Goal: Information Seeking & Learning: Learn about a topic

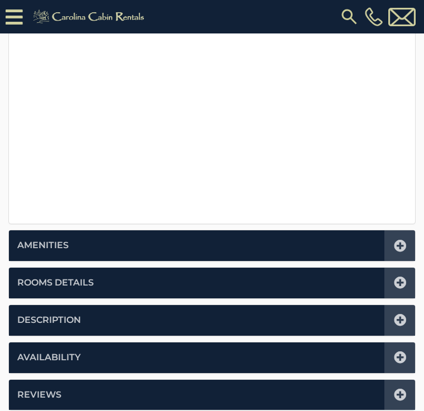
scroll to position [638, 0]
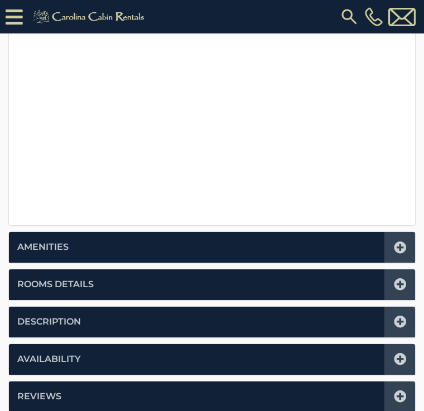
click at [328, 285] on li "Rooms Details" at bounding box center [212, 285] width 406 height 31
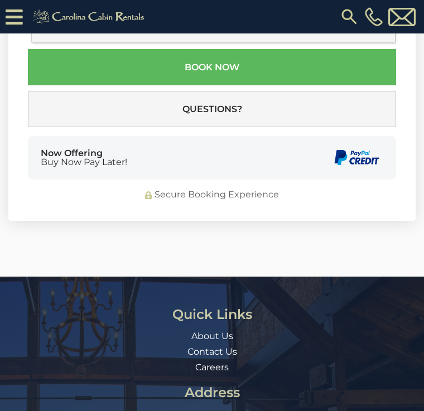
scroll to position [1020, 0]
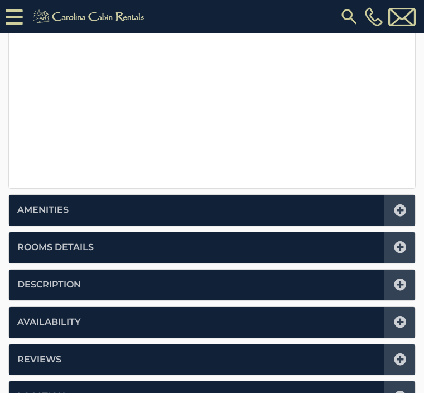
click at [358, 247] on li "Rooms Details" at bounding box center [212, 247] width 406 height 31
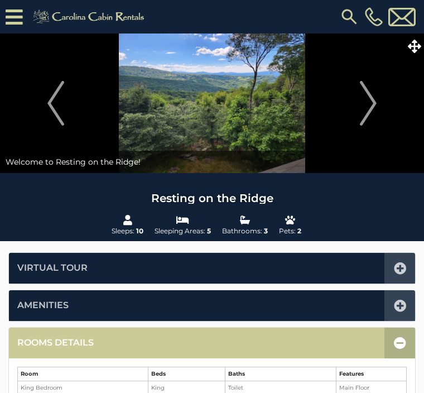
click at [367, 110] on img "Next" at bounding box center [368, 103] width 17 height 45
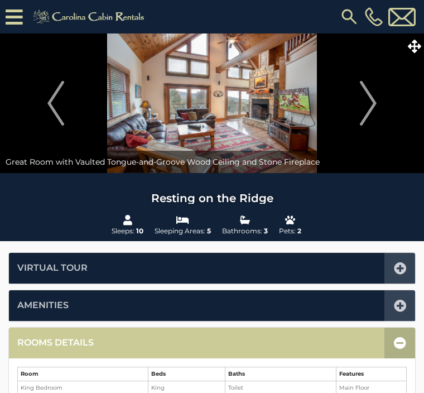
click at [364, 106] on img "Next" at bounding box center [368, 103] width 17 height 45
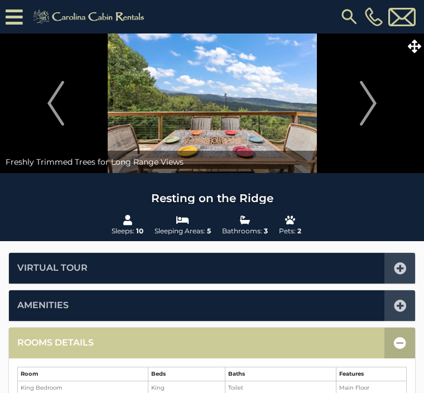
click at [376, 108] on img "Next" at bounding box center [368, 103] width 17 height 45
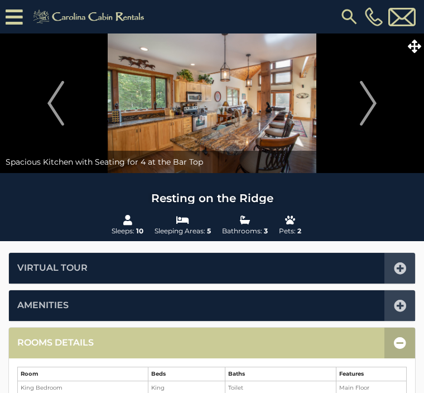
click at [371, 113] on img "Next" at bounding box center [368, 103] width 17 height 45
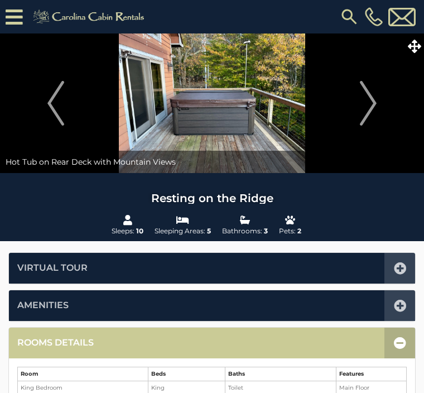
click at [373, 109] on img "Next" at bounding box center [368, 103] width 17 height 45
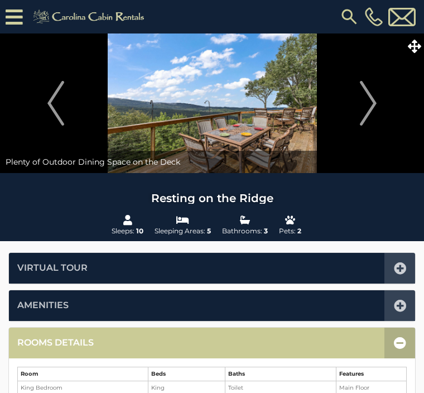
click at [374, 110] on img "Next" at bounding box center [368, 103] width 17 height 45
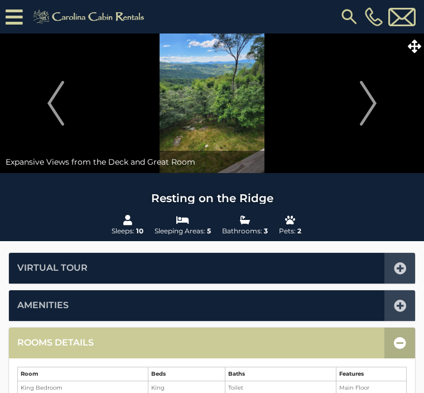
click at [375, 109] on img "Next" at bounding box center [368, 103] width 17 height 45
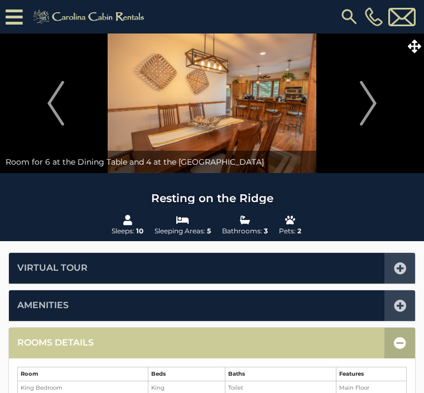
click at [366, 108] on img "Next" at bounding box center [368, 103] width 17 height 45
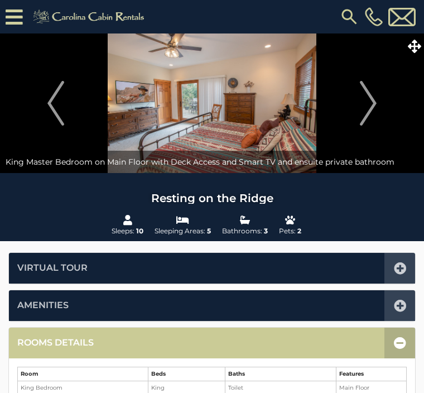
click at [371, 110] on img "Next" at bounding box center [368, 103] width 17 height 45
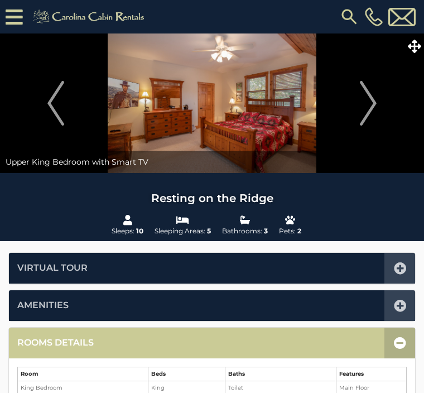
click at [373, 113] on img "Next" at bounding box center [368, 103] width 17 height 45
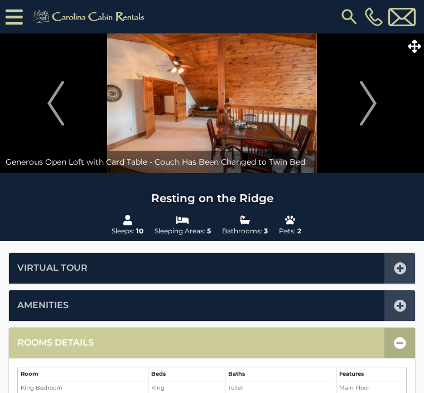
click at [364, 116] on img "Next" at bounding box center [368, 103] width 17 height 45
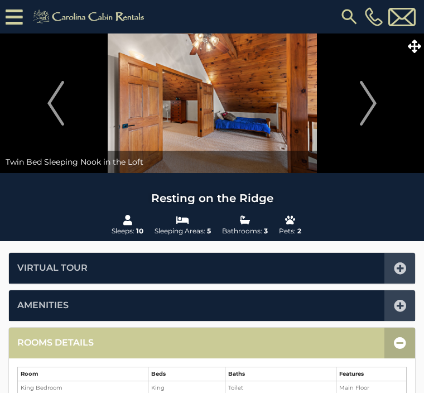
click at [37, 108] on button "Previous" at bounding box center [56, 103] width 100 height 140
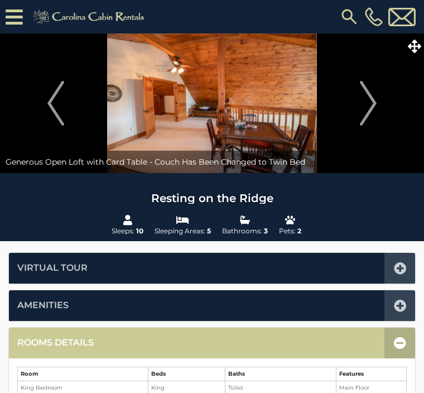
click at [364, 118] on img "Next" at bounding box center [368, 103] width 17 height 45
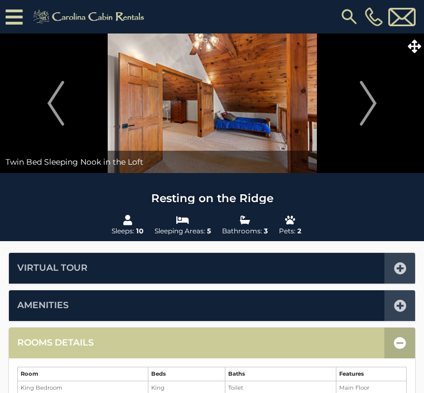
click at [370, 115] on img "Next" at bounding box center [368, 103] width 17 height 45
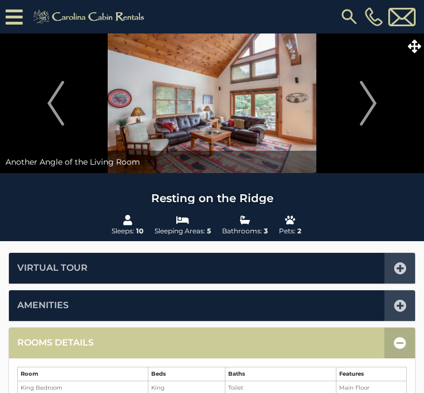
click at [367, 115] on img "Next" at bounding box center [368, 103] width 17 height 45
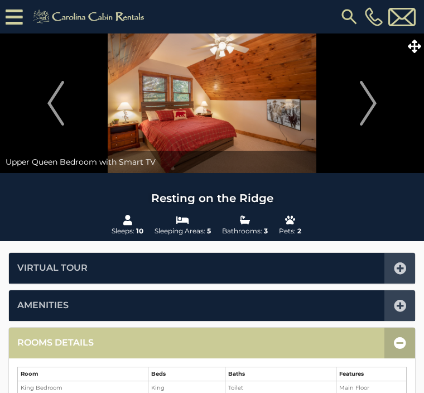
click at [361, 124] on img "Next" at bounding box center [368, 103] width 17 height 45
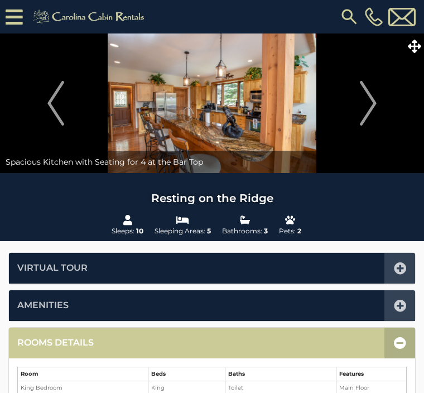
click at [353, 116] on button "Next" at bounding box center [368, 103] width 100 height 140
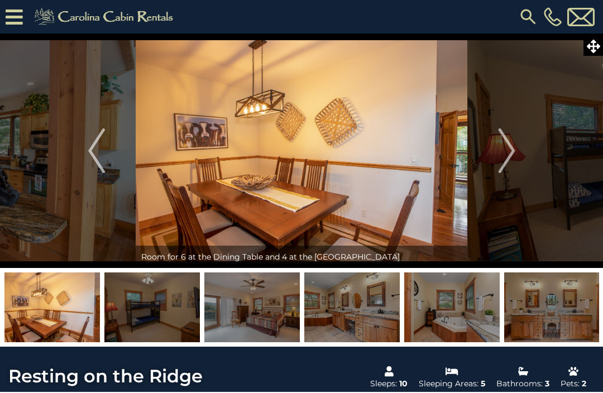
click at [424, 14] on img at bounding box center [528, 17] width 20 height 20
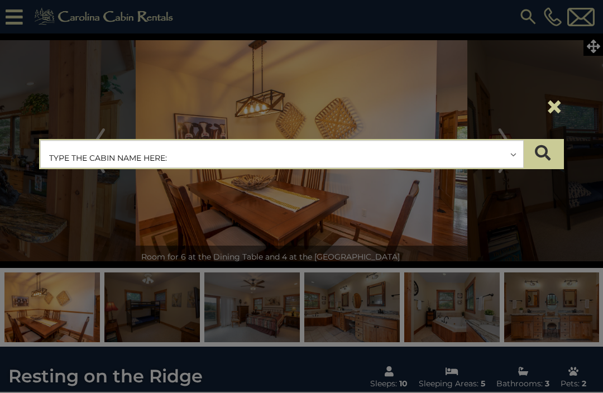
click at [334, 150] on input "text" at bounding box center [282, 155] width 482 height 28
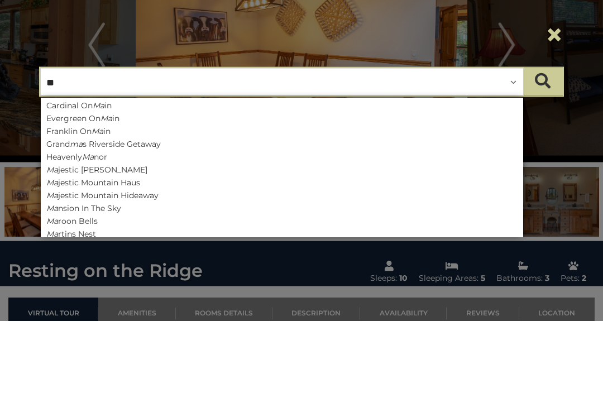
type input "***"
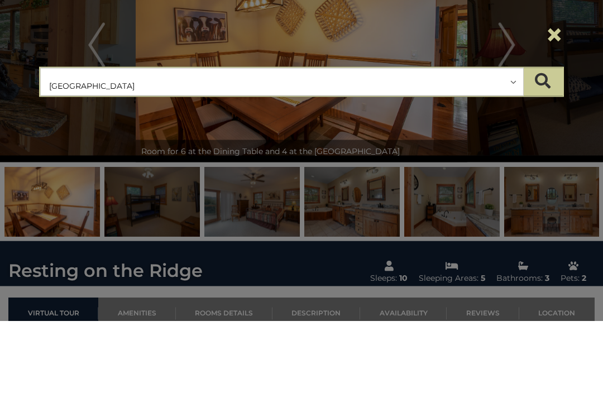
click at [424, 140] on button "submit" at bounding box center [542, 154] width 39 height 28
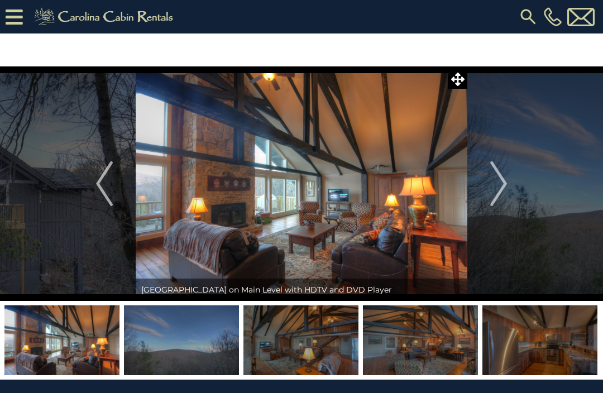
click at [92, 191] on button "Previous" at bounding box center [104, 183] width 63 height 234
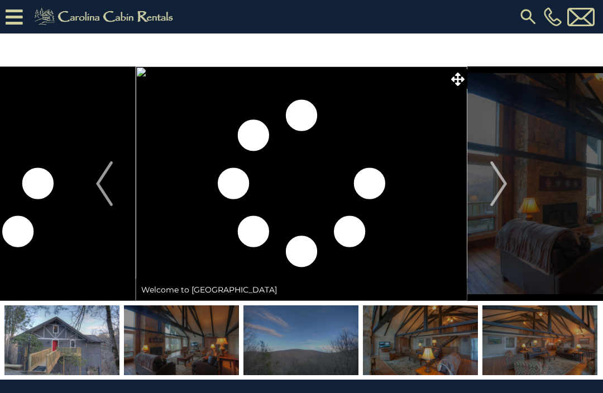
click at [411, 349] on img at bounding box center [420, 340] width 115 height 70
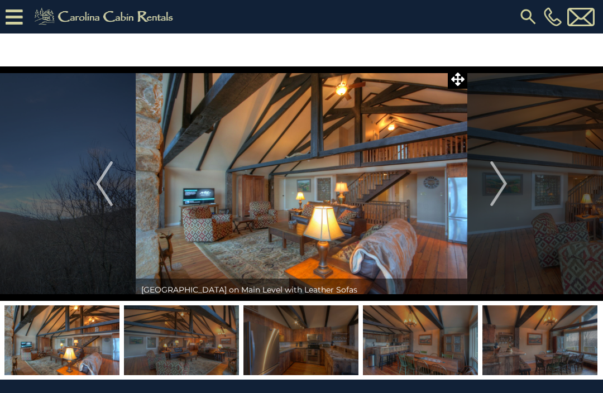
click at [508, 176] on button "Next" at bounding box center [498, 183] width 63 height 234
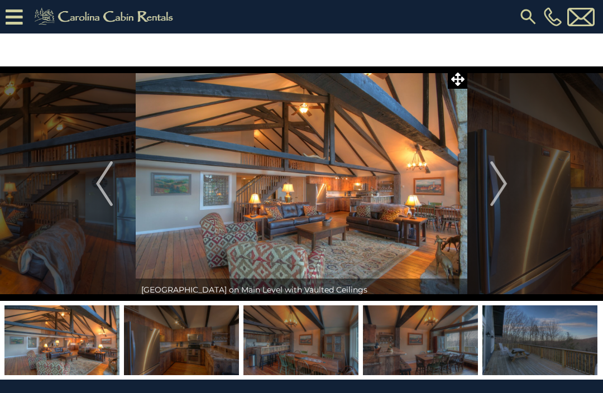
click at [502, 181] on img "Next" at bounding box center [498, 183] width 17 height 45
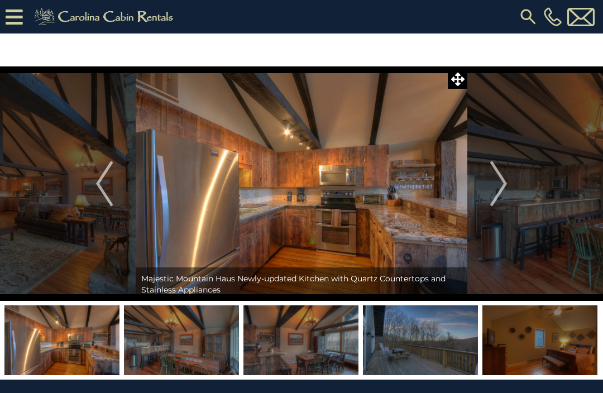
click at [503, 184] on img "Next" at bounding box center [498, 183] width 17 height 45
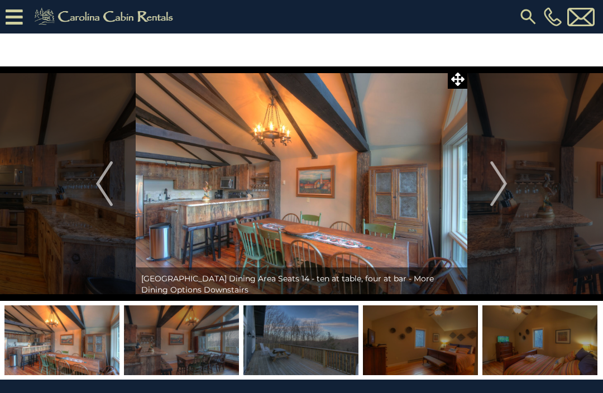
click at [504, 186] on img "Next" at bounding box center [498, 183] width 17 height 45
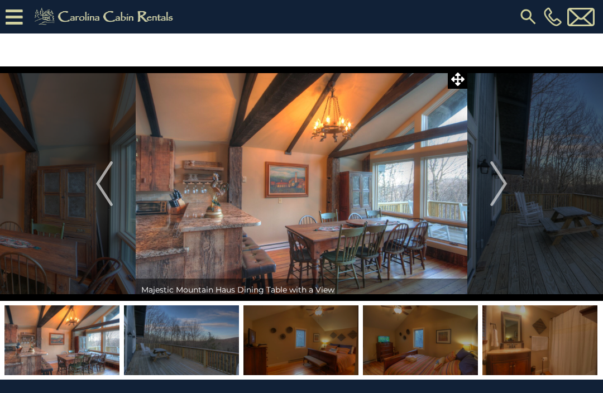
click at [493, 188] on img "Next" at bounding box center [498, 183] width 17 height 45
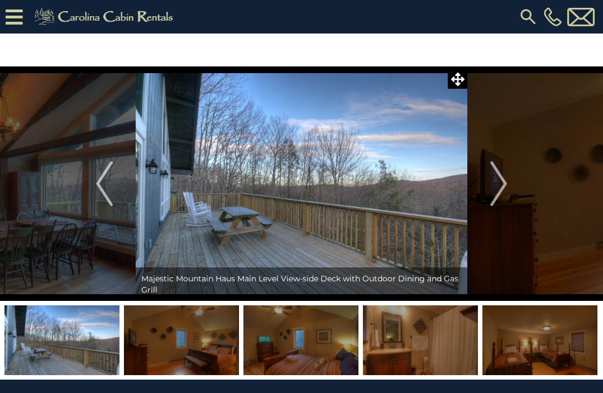
click at [500, 186] on img "Next" at bounding box center [498, 183] width 17 height 45
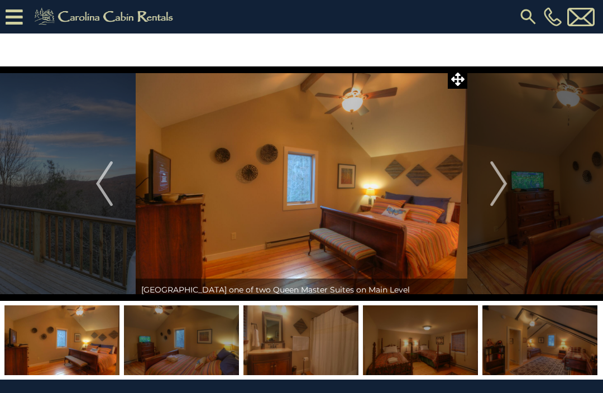
click at [499, 188] on img "Next" at bounding box center [498, 183] width 17 height 45
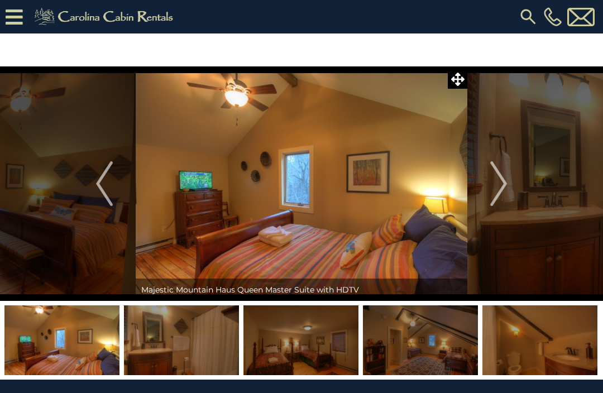
click at [79, 186] on button "Previous" at bounding box center [104, 183] width 63 height 234
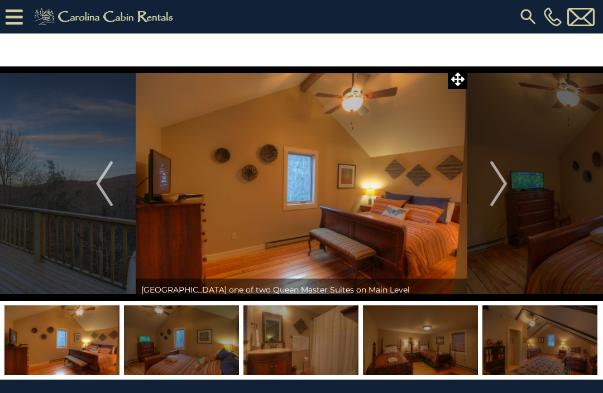
click at [496, 191] on img "Next" at bounding box center [498, 183] width 17 height 45
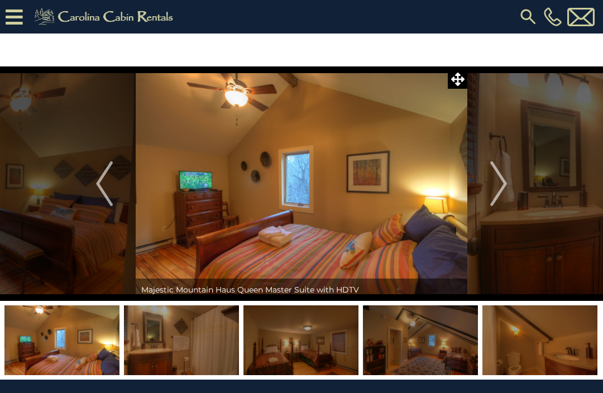
click at [503, 191] on img "Next" at bounding box center [498, 183] width 17 height 45
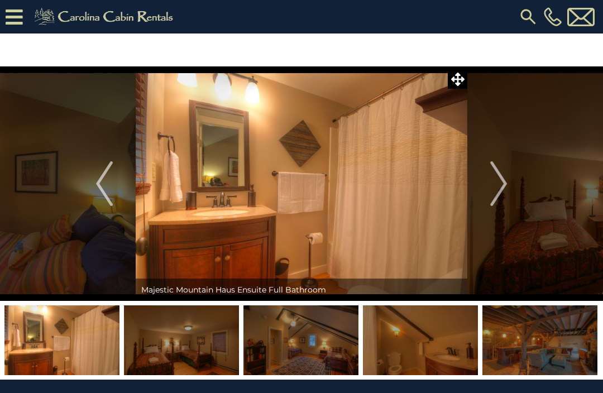
click at [97, 190] on img "Previous" at bounding box center [104, 183] width 17 height 45
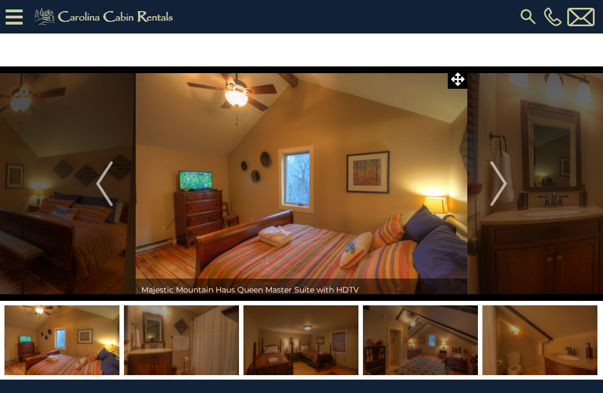
click at [490, 188] on img "Next" at bounding box center [498, 183] width 17 height 45
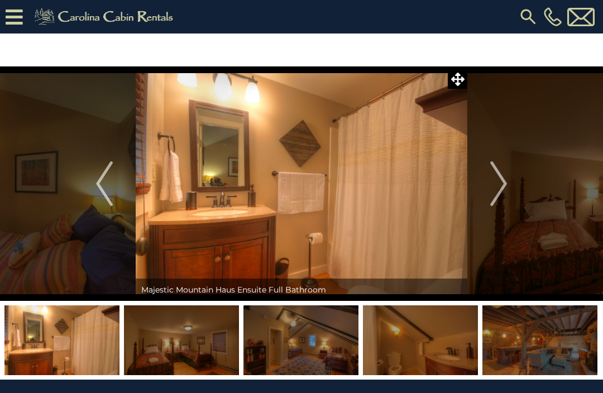
click at [494, 190] on img "Next" at bounding box center [498, 183] width 17 height 45
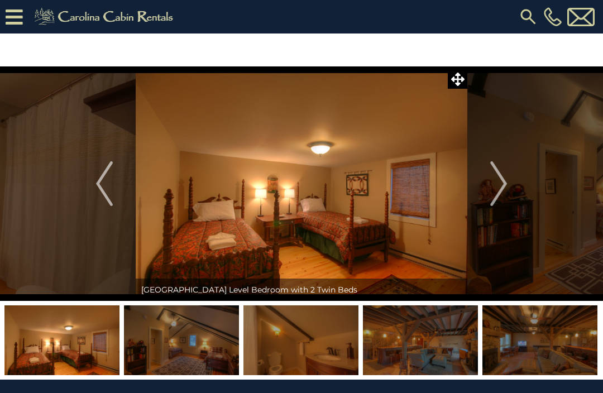
click at [494, 191] on img "Next" at bounding box center [498, 183] width 17 height 45
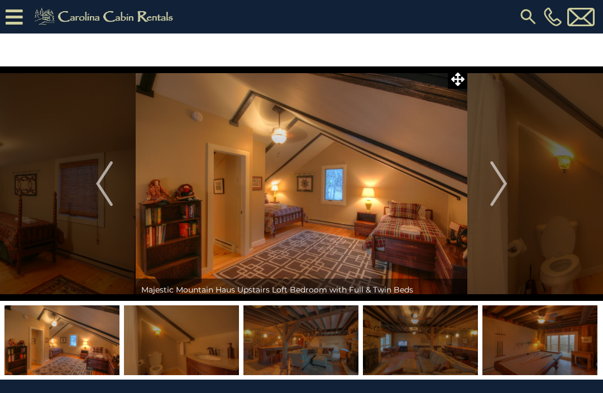
click at [487, 191] on button "Next" at bounding box center [498, 183] width 63 height 234
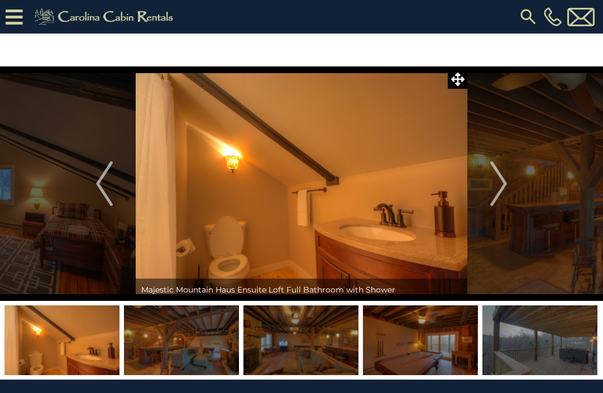
click at [495, 186] on img "Next" at bounding box center [498, 183] width 17 height 45
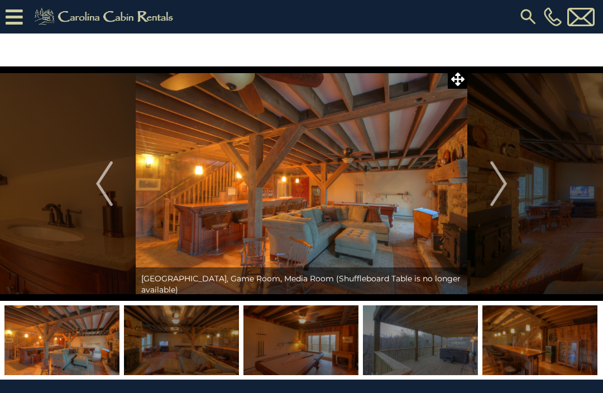
click at [494, 196] on img "Next" at bounding box center [498, 183] width 17 height 45
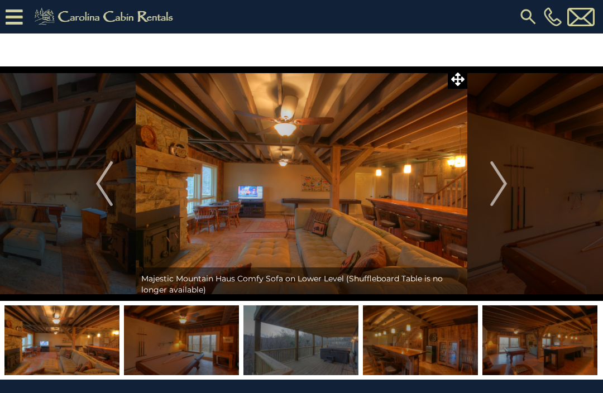
click at [220, 235] on img at bounding box center [302, 183] width 332 height 234
click at [505, 188] on img "Next" at bounding box center [498, 183] width 17 height 45
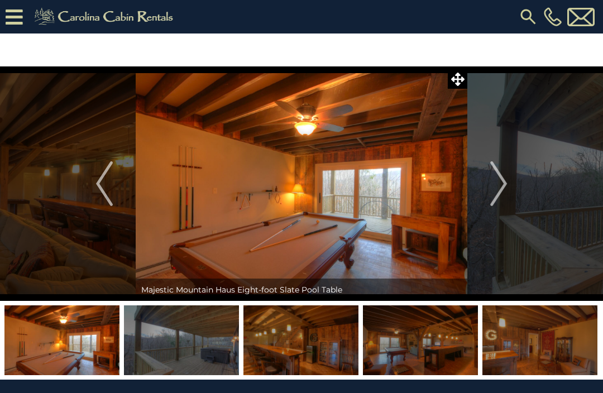
click at [494, 184] on img "Next" at bounding box center [498, 183] width 17 height 45
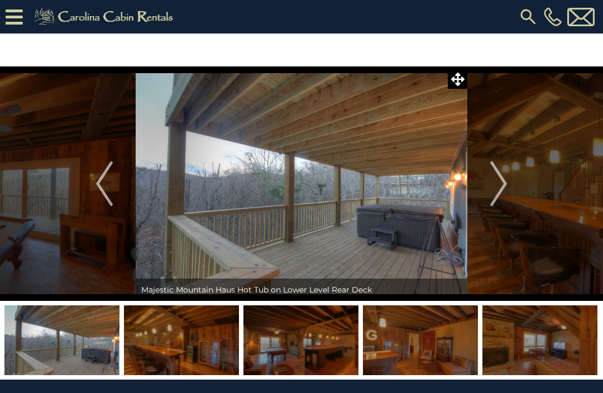
click at [500, 190] on img "Next" at bounding box center [498, 183] width 17 height 45
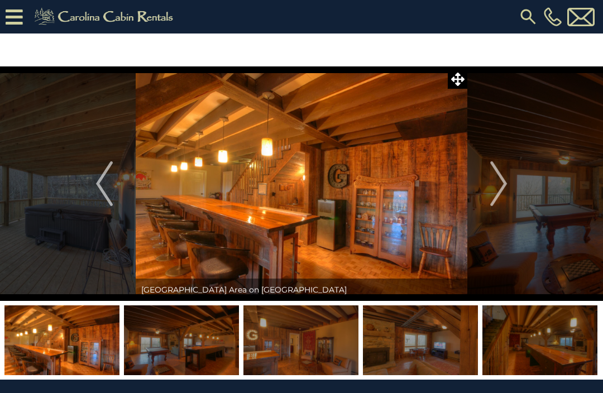
click at [391, 214] on img at bounding box center [302, 183] width 332 height 234
click at [339, 239] on img at bounding box center [302, 183] width 332 height 234
click at [503, 183] on img "Next" at bounding box center [498, 183] width 17 height 45
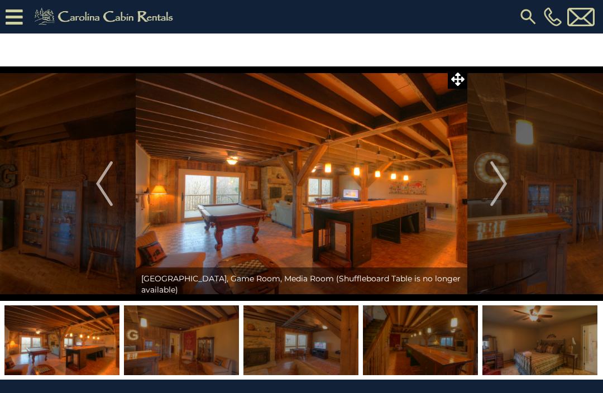
click at [497, 193] on img "Next" at bounding box center [498, 183] width 17 height 45
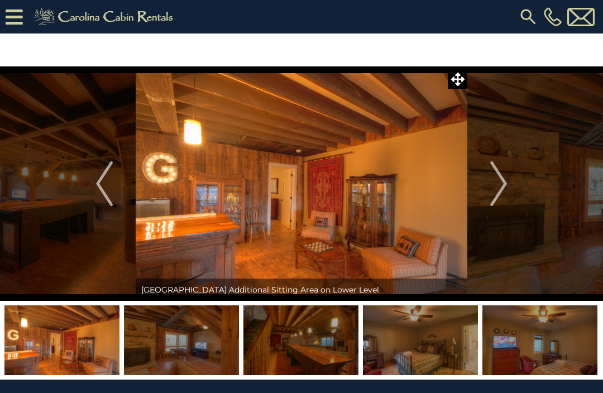
click at [502, 193] on img "Next" at bounding box center [498, 183] width 17 height 45
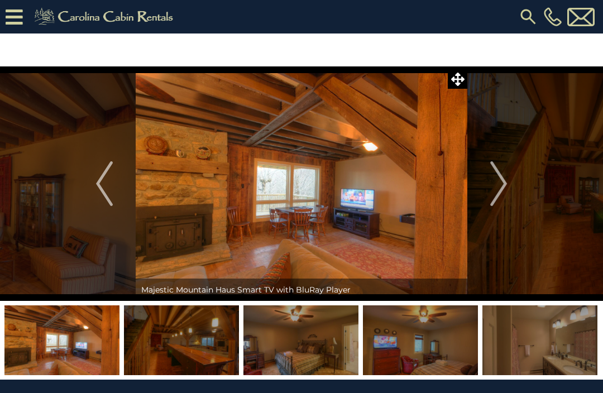
click at [500, 191] on img "Next" at bounding box center [498, 183] width 17 height 45
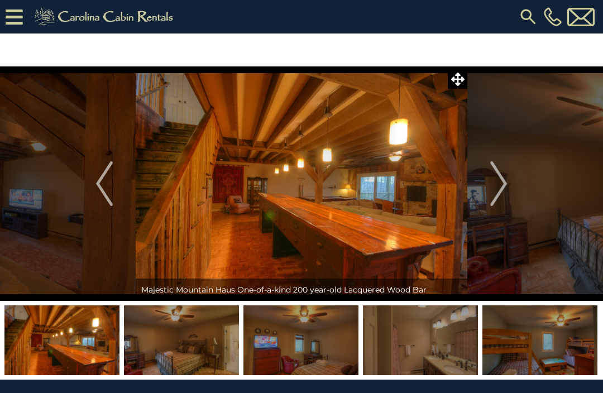
click at [95, 191] on button "Previous" at bounding box center [104, 183] width 63 height 234
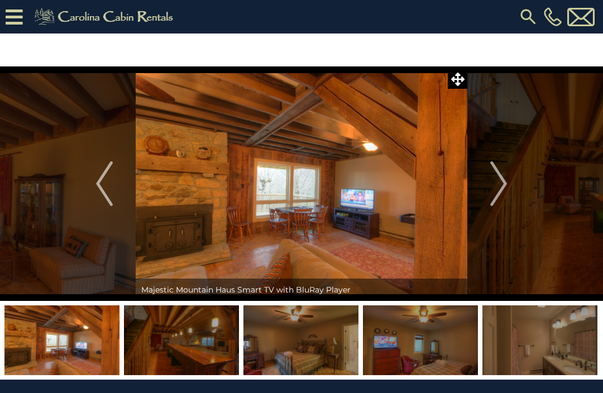
click at [493, 194] on img "Next" at bounding box center [498, 183] width 17 height 45
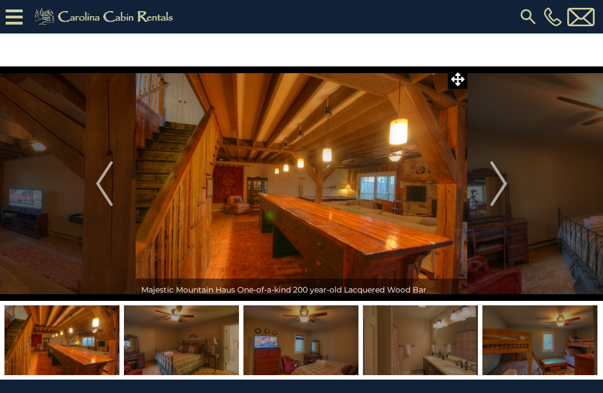
click at [501, 188] on img "Next" at bounding box center [498, 183] width 17 height 45
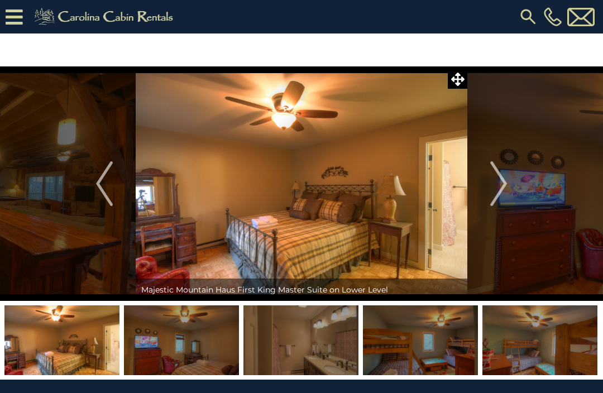
click at [500, 186] on img "Next" at bounding box center [498, 183] width 17 height 45
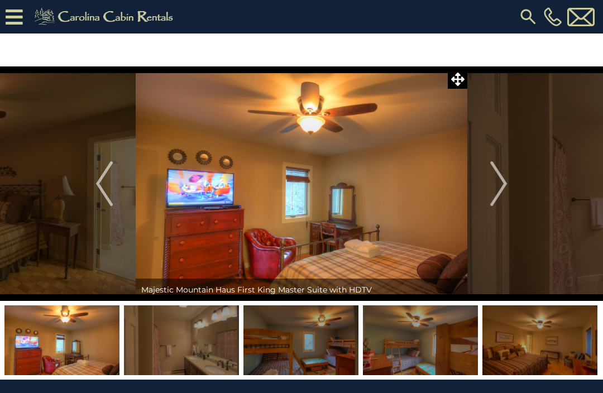
click at [506, 186] on img "Next" at bounding box center [498, 183] width 17 height 45
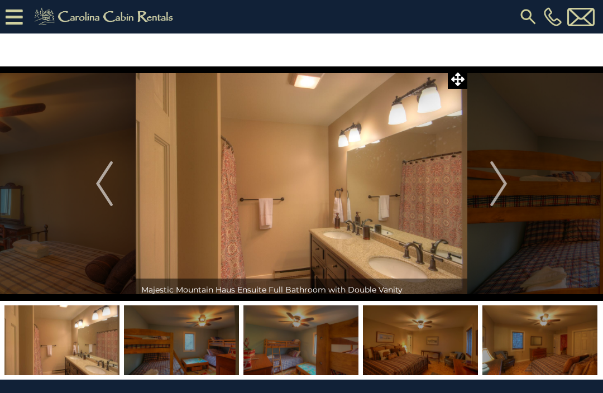
click at [511, 189] on button "Next" at bounding box center [498, 183] width 63 height 234
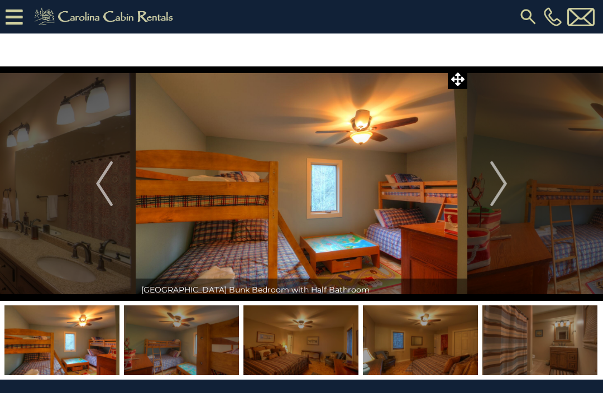
click at [498, 191] on img "Next" at bounding box center [498, 183] width 17 height 45
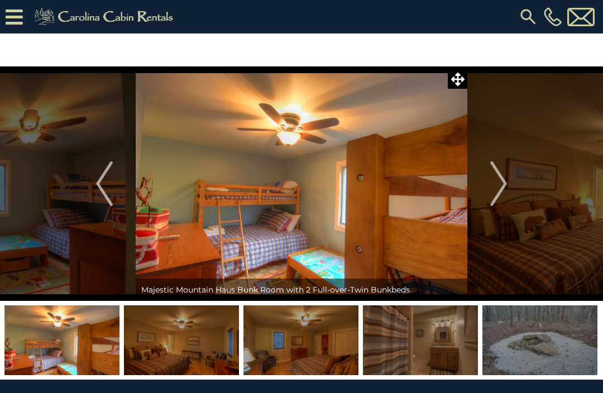
click at [89, 197] on button "Previous" at bounding box center [104, 183] width 63 height 234
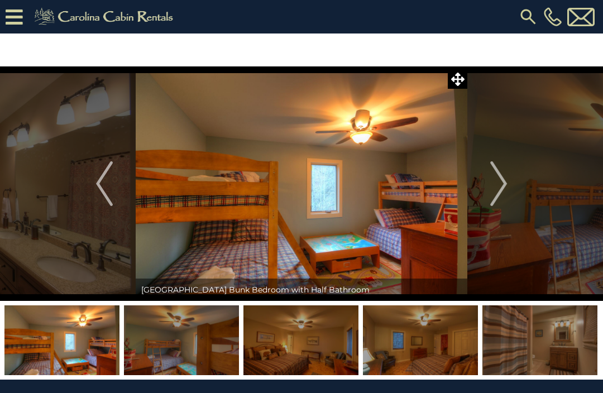
click at [484, 188] on button "Next" at bounding box center [498, 183] width 63 height 234
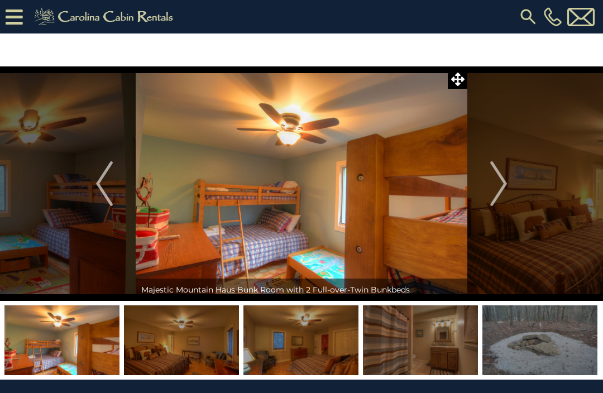
click at [501, 185] on img "Next" at bounding box center [498, 183] width 17 height 45
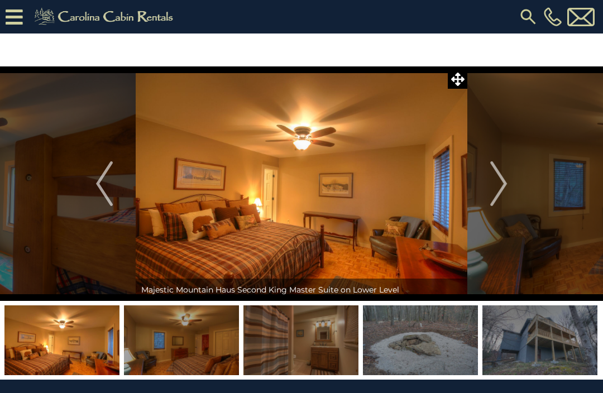
click at [505, 186] on img "Next" at bounding box center [498, 183] width 17 height 45
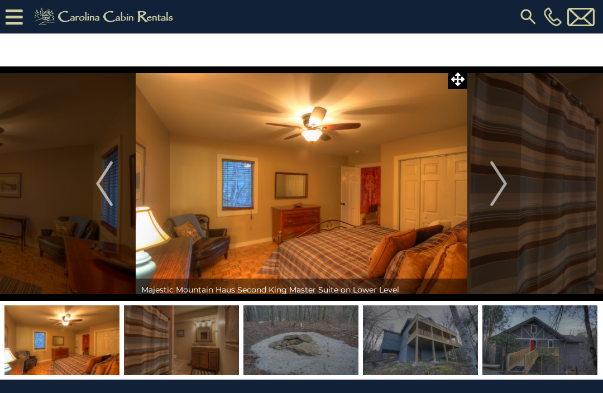
click at [502, 189] on img "Next" at bounding box center [498, 183] width 17 height 45
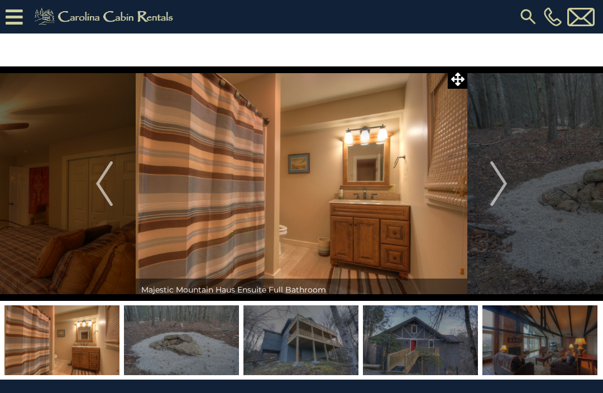
click at [505, 189] on img "Next" at bounding box center [498, 183] width 17 height 45
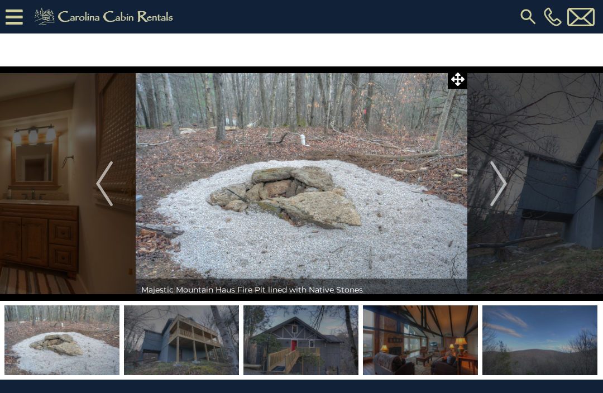
click at [505, 189] on img "Next" at bounding box center [498, 183] width 17 height 45
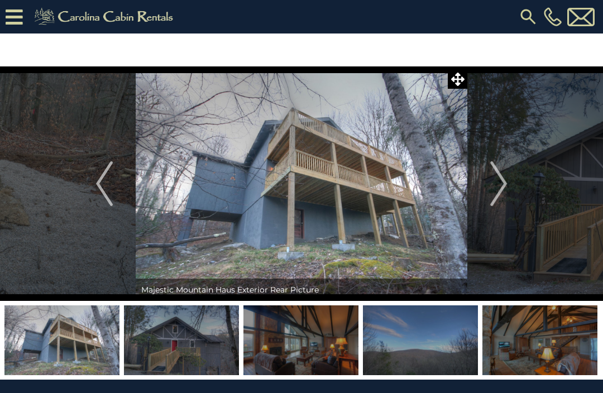
click at [500, 191] on img "Next" at bounding box center [498, 183] width 17 height 45
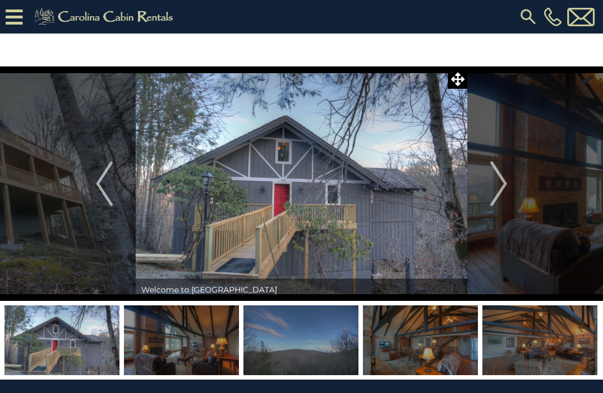
click at [84, 191] on button "Previous" at bounding box center [104, 183] width 63 height 234
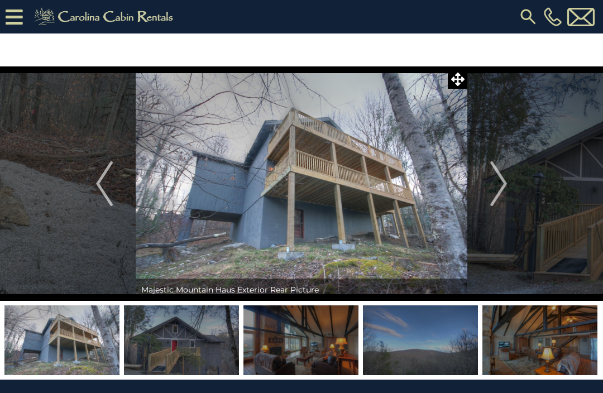
click at [492, 188] on img "Next" at bounding box center [498, 183] width 17 height 45
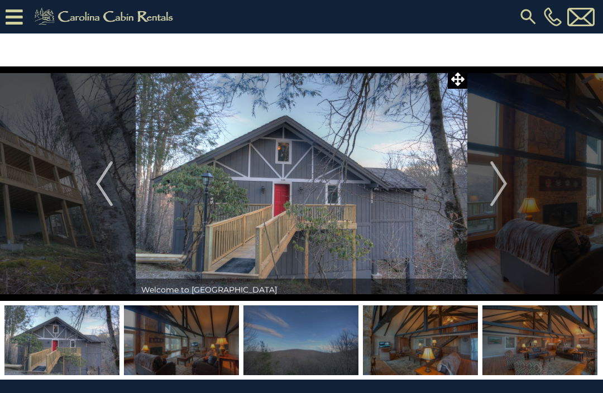
click at [509, 184] on button "Next" at bounding box center [498, 183] width 63 height 234
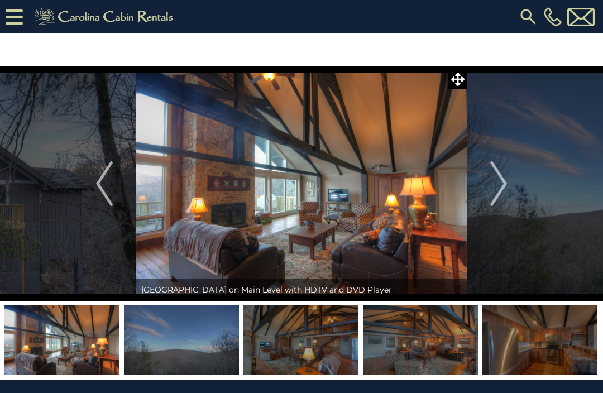
click at [492, 186] on img "Next" at bounding box center [498, 183] width 17 height 45
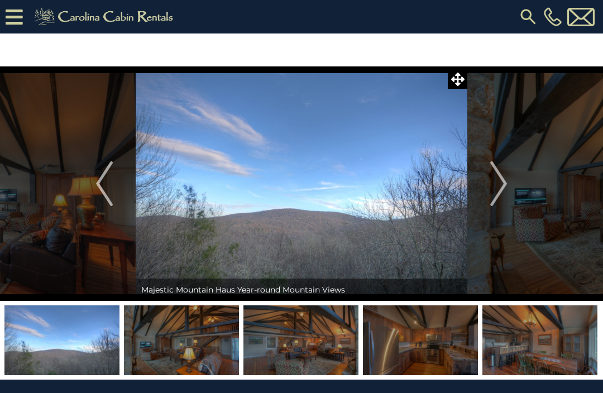
click at [493, 195] on img "Next" at bounding box center [498, 183] width 17 height 45
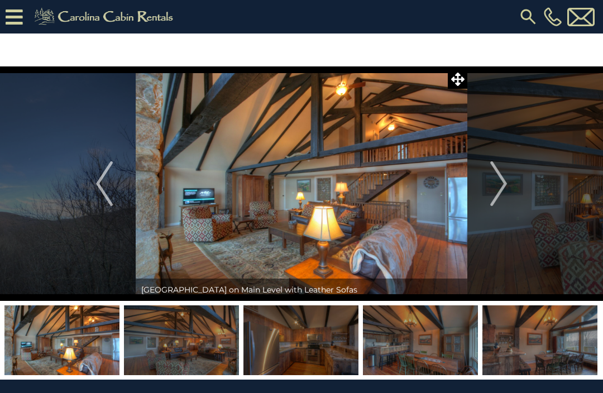
click at [81, 191] on button "Previous" at bounding box center [104, 183] width 63 height 234
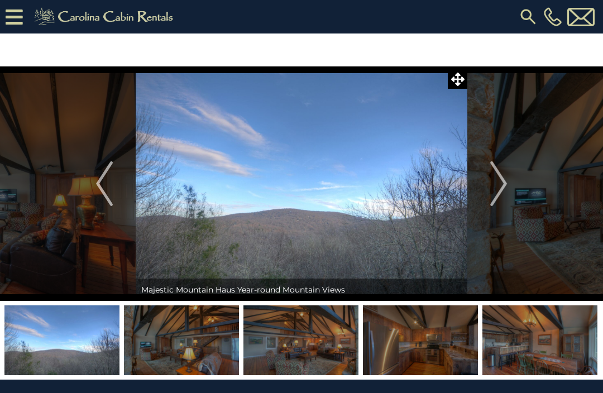
click at [499, 189] on img "Next" at bounding box center [498, 183] width 17 height 45
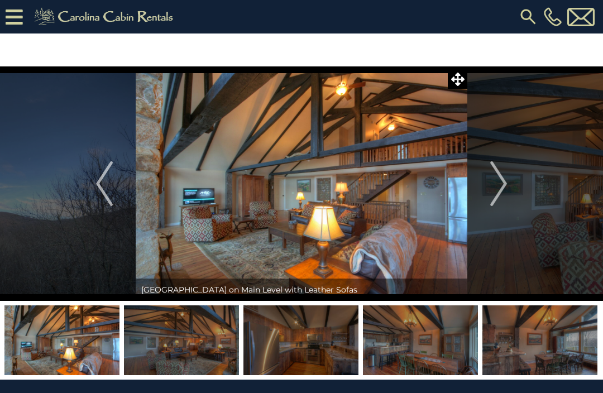
click at [499, 188] on img "Next" at bounding box center [498, 183] width 17 height 45
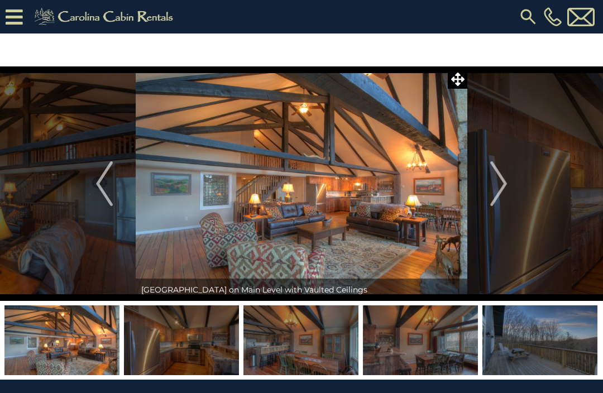
click at [503, 186] on img "Next" at bounding box center [498, 183] width 17 height 45
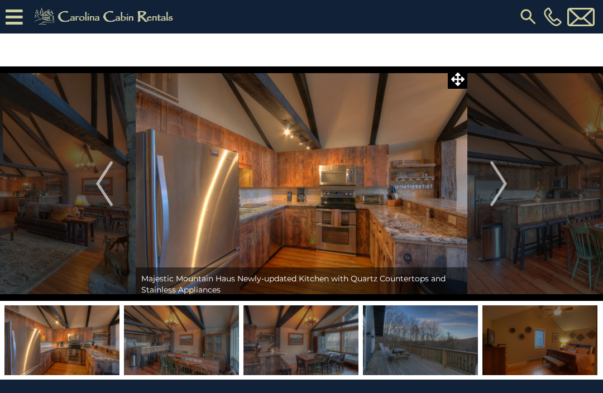
click at [502, 186] on img "Next" at bounding box center [498, 183] width 17 height 45
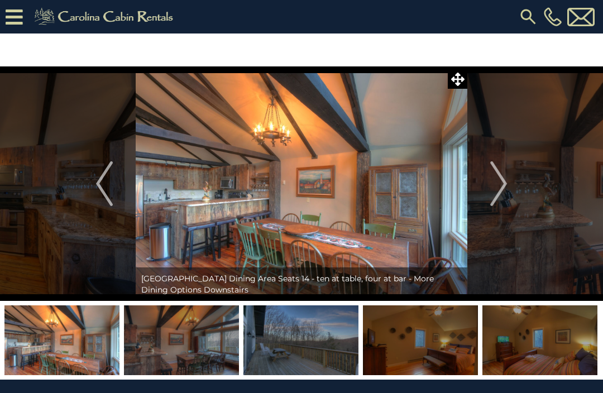
click at [502, 189] on img "Next" at bounding box center [498, 183] width 17 height 45
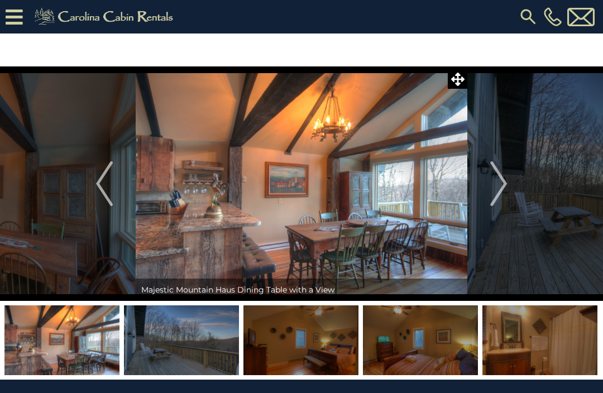
click at [501, 188] on img "Next" at bounding box center [498, 183] width 17 height 45
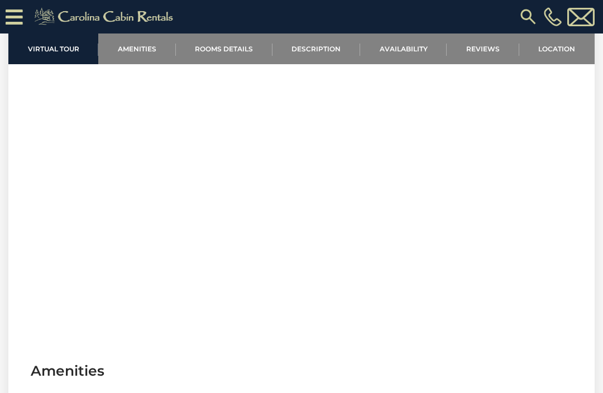
scroll to position [441, 0]
